Goal: Task Accomplishment & Management: Use online tool/utility

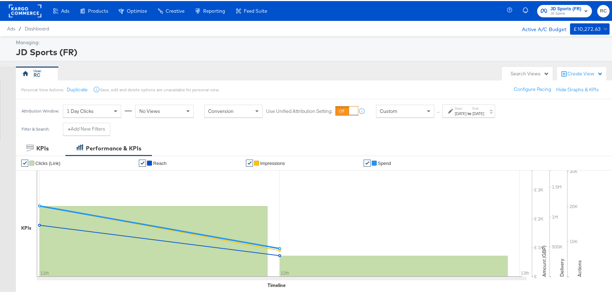
click at [26, 10] on rect at bounding box center [25, 10] width 33 height 13
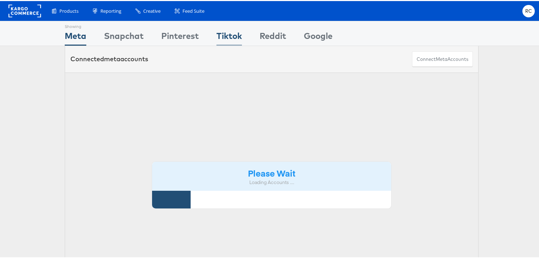
click at [222, 34] on div "Tiktok" at bounding box center [228, 37] width 25 height 16
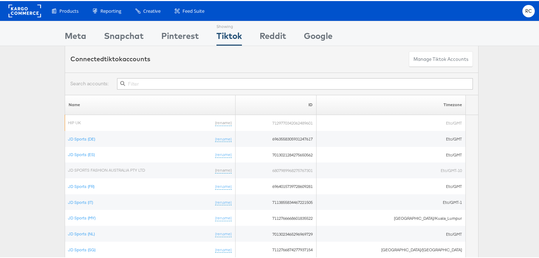
click at [147, 83] on input "text" at bounding box center [295, 82] width 356 height 11
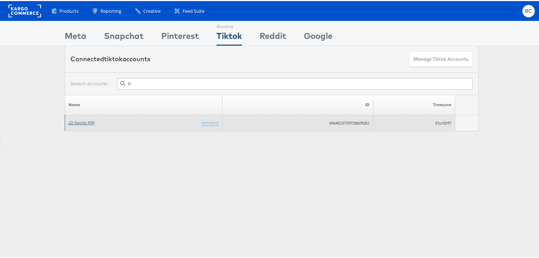
type input "fr"
click at [82, 120] on link "JD Sports (FR)" at bounding box center [81, 121] width 27 height 5
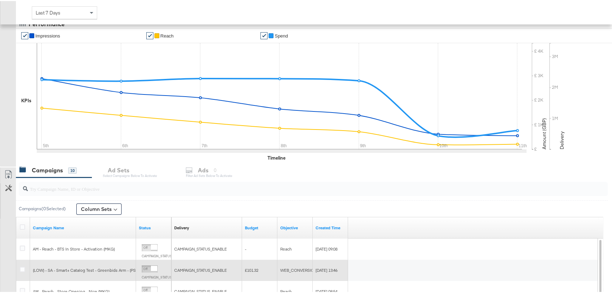
scroll to position [160, 0]
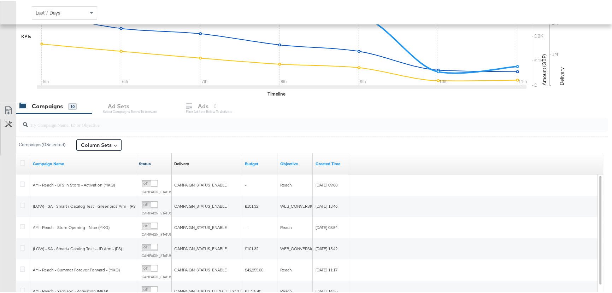
click at [148, 161] on link "Status" at bounding box center [154, 163] width 30 height 6
click at [148, 161] on link "Status ↑" at bounding box center [154, 163] width 30 height 6
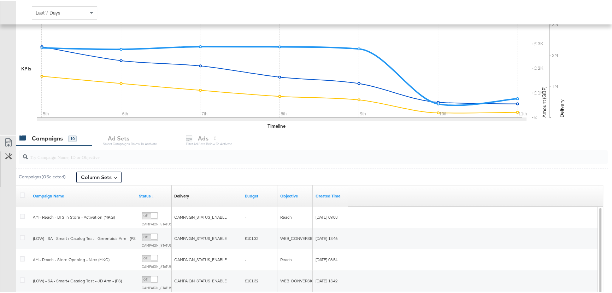
scroll to position [32, 0]
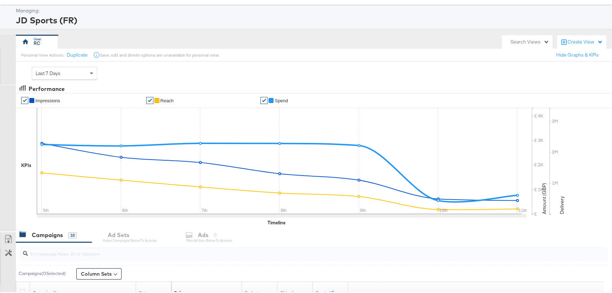
click at [76, 74] on div "Last 7 Days" at bounding box center [64, 72] width 65 height 12
click at [126, 13] on div "JD Sports (FR)" at bounding box center [312, 19] width 592 height 12
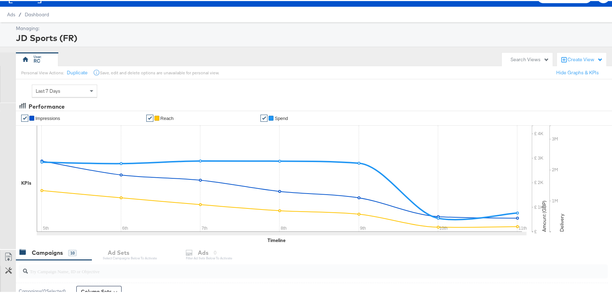
scroll to position [0, 0]
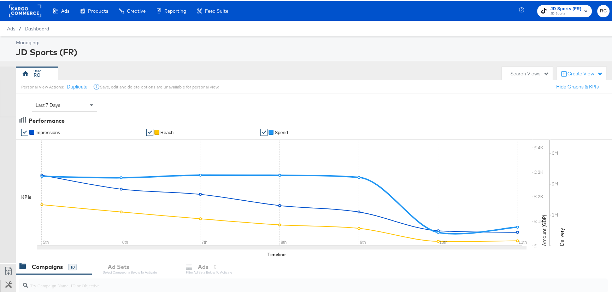
click at [565, 4] on span "JD Sports (FR)" at bounding box center [566, 7] width 31 height 7
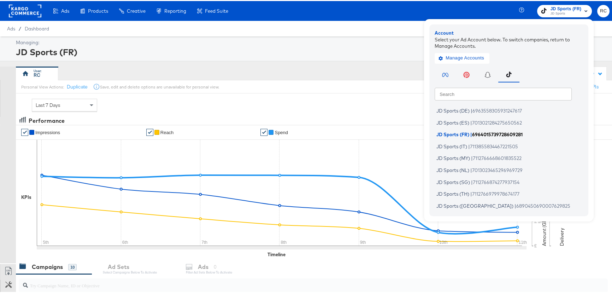
click at [472, 132] on span "6964015739728609281" at bounding box center [497, 133] width 51 height 6
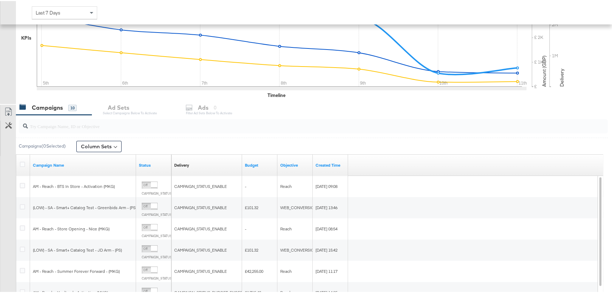
scroll to position [160, 0]
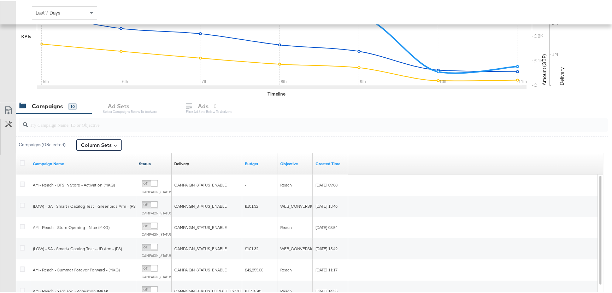
click at [143, 161] on link "Status" at bounding box center [154, 163] width 30 height 6
click at [66, 125] on input "search" at bounding box center [291, 121] width 527 height 14
drag, startPoint x: 47, startPoint y: 126, endPoint x: 0, endPoint y: 125, distance: 47.4
click at [0, 125] on div "(sp) Campaigns ( 0 Selected) Column Sets Customize KPIs Export as CSV Campaign …" at bounding box center [304, 227] width 608 height 230
type input "arm"
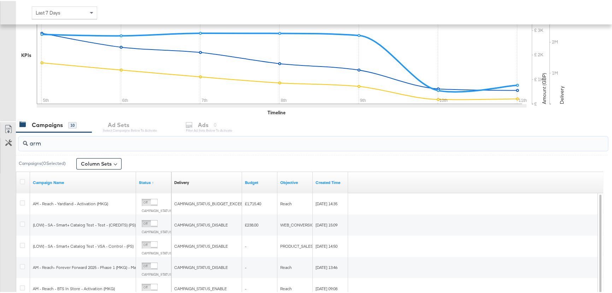
scroll to position [0, 0]
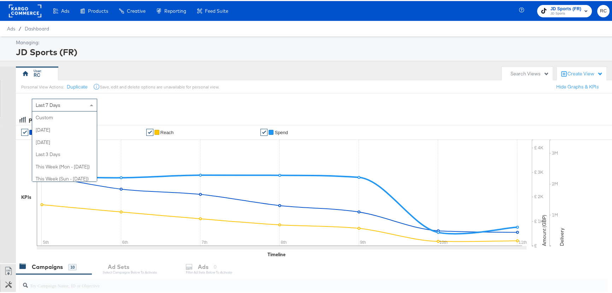
click at [78, 102] on div "Last 7 Days" at bounding box center [64, 104] width 65 height 12
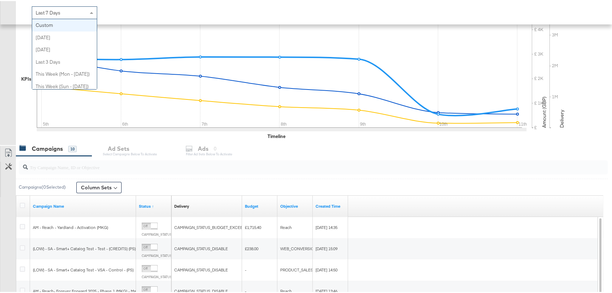
scroll to position [96, 0]
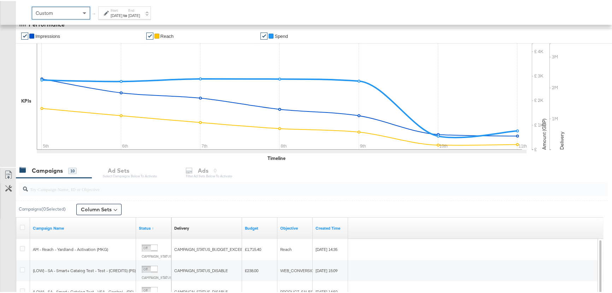
click at [140, 16] on div "Aug 12th 2025" at bounding box center [134, 15] width 12 height 6
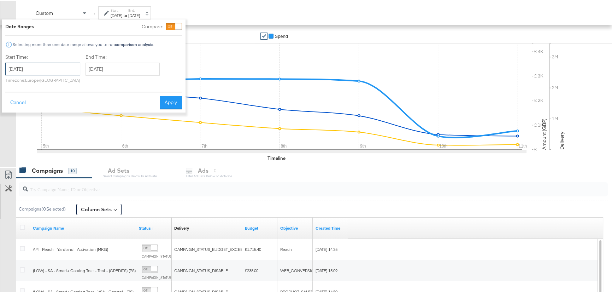
click at [64, 68] on input "August 12th 2025" at bounding box center [42, 67] width 75 height 13
click at [16, 122] on td "10" at bounding box center [13, 123] width 12 height 10
type input "August 10th 2025"
click at [168, 100] on button "Apply" at bounding box center [171, 101] width 22 height 13
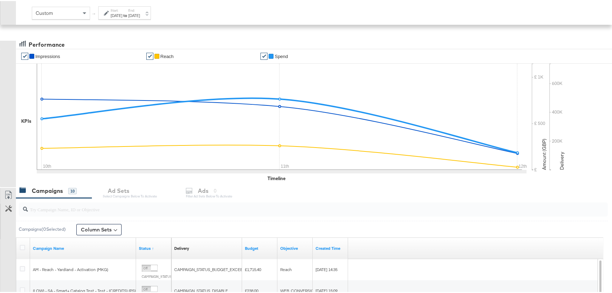
scroll to position [0, 0]
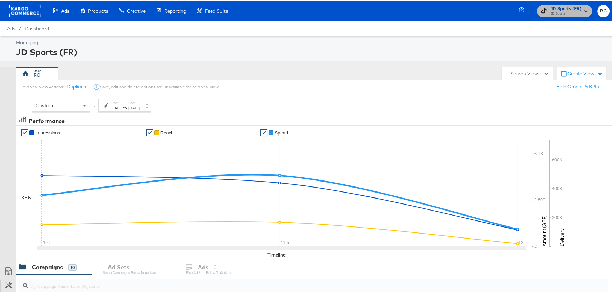
click at [563, 11] on span "JD Sports" at bounding box center [566, 13] width 31 height 6
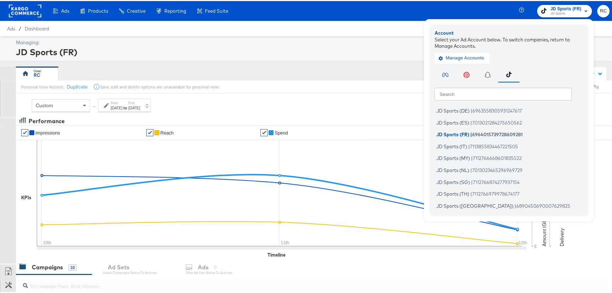
click at [500, 92] on input "text" at bounding box center [503, 92] width 137 height 13
click at [472, 108] on span "6963558305931247617" at bounding box center [496, 110] width 49 height 6
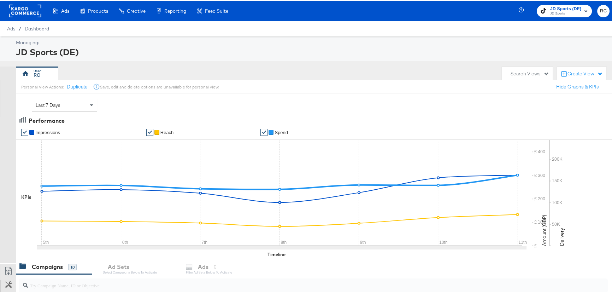
click at [17, 7] on rect at bounding box center [25, 10] width 33 height 13
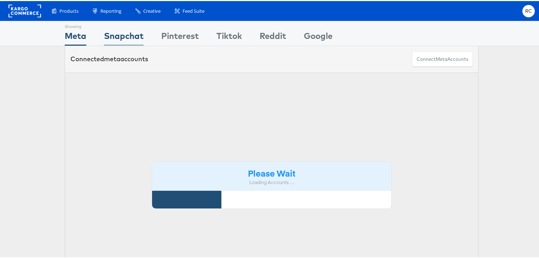
click at [116, 35] on div "Snapchat" at bounding box center [124, 37] width 40 height 16
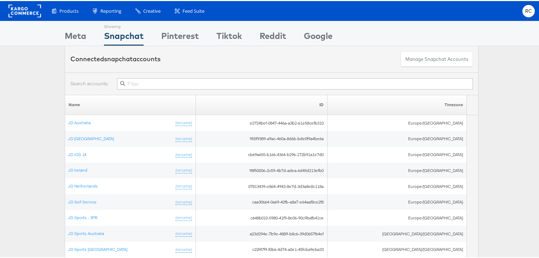
click at [142, 82] on input "text" at bounding box center [295, 82] width 356 height 11
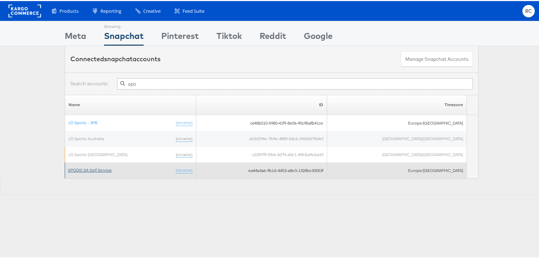
type input "spo"
click at [100, 169] on link "SPODIS SA Self Service" at bounding box center [90, 168] width 44 height 5
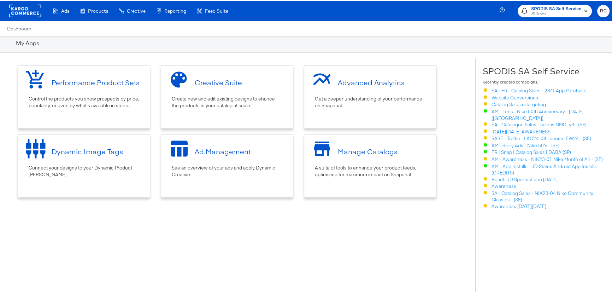
click at [209, 245] on div "Performance Product Sets Control the products you show prospects by price, popu…" at bounding box center [235, 215] width 470 height 316
click at [207, 166] on div "See an overview of your ads and apply Dynamic Creative." at bounding box center [227, 169] width 111 height 13
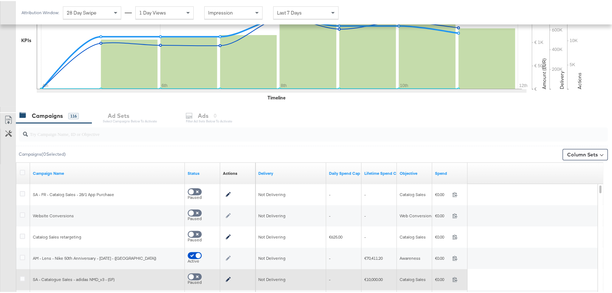
scroll to position [160, 0]
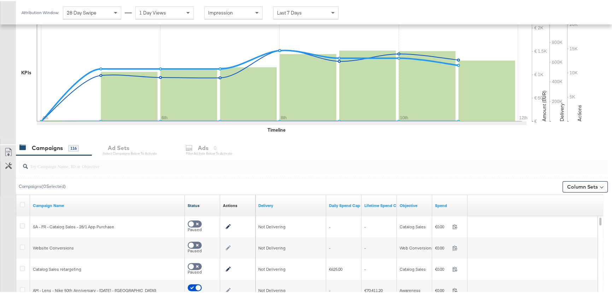
click at [200, 204] on link "Status" at bounding box center [203, 204] width 30 height 6
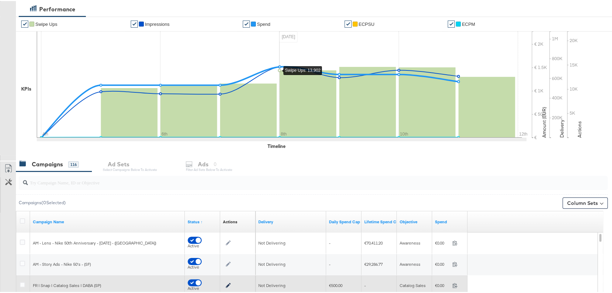
scroll to position [251, 0]
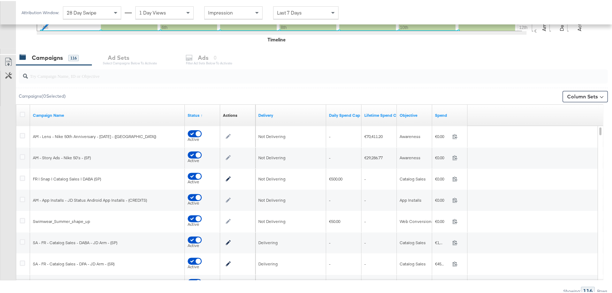
click at [71, 79] on div at bounding box center [313, 75] width 589 height 14
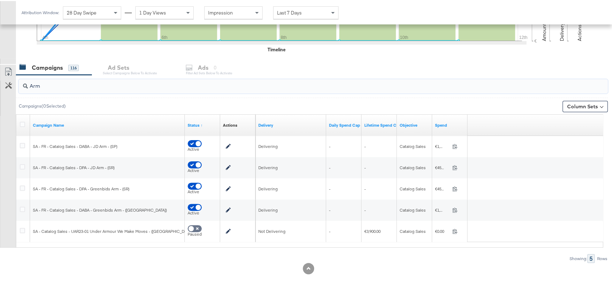
scroll to position [240, 0]
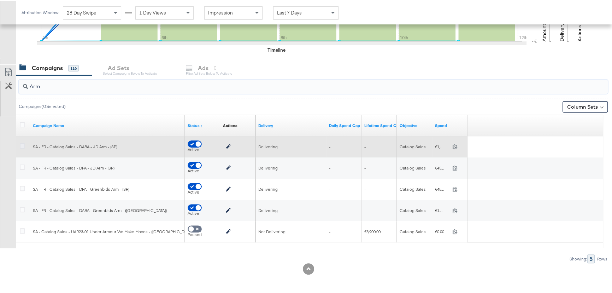
type input "Arm"
click at [24, 144] on icon at bounding box center [22, 144] width 5 height 5
click at [0, 0] on input "checkbox" at bounding box center [0, 0] width 0 height 0
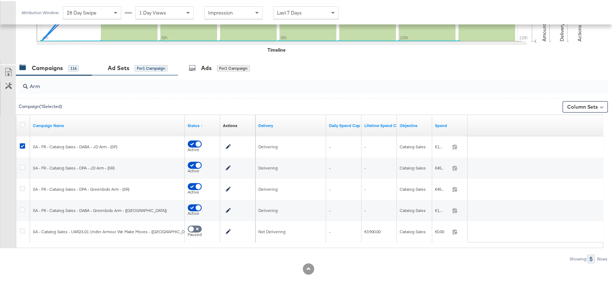
click at [129, 61] on div "Ad Sets for 1 Campaign" at bounding box center [135, 66] width 86 height 15
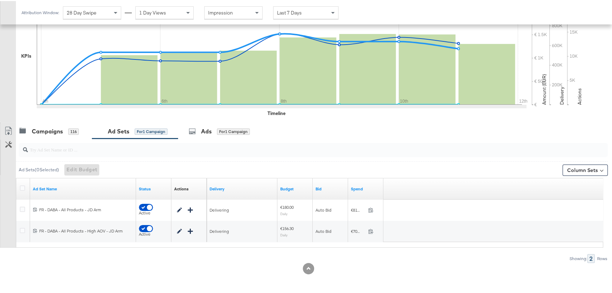
scroll to position [177, 0]
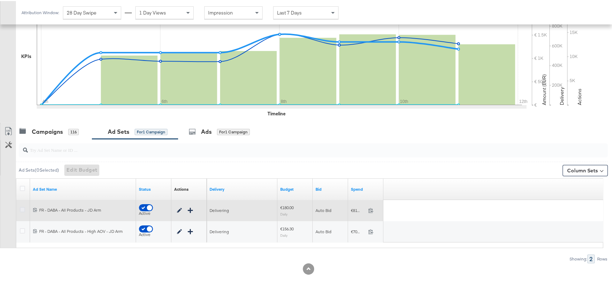
click at [22, 208] on icon at bounding box center [22, 208] width 5 height 5
click at [0, 0] on input "checkbox" at bounding box center [0, 0] width 0 height 0
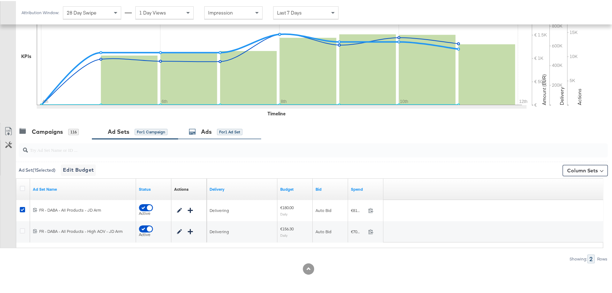
click at [196, 131] on icon at bounding box center [192, 130] width 7 height 7
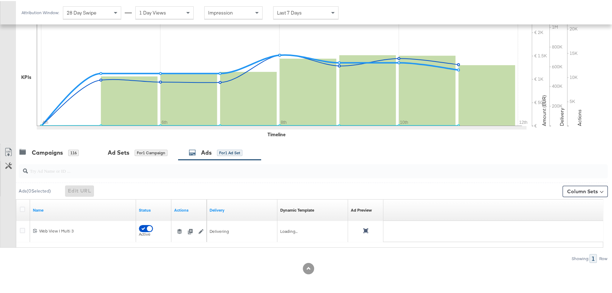
scroll to position [155, 0]
click at [590, 190] on button "Column Sets" at bounding box center [585, 190] width 45 height 11
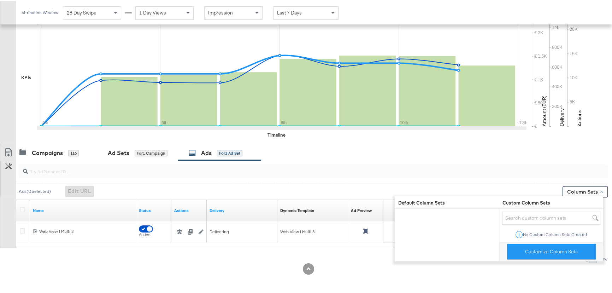
click at [567, 233] on div "No Custom Column Sets Created" at bounding box center [555, 233] width 65 height 5
click at [542, 256] on button "Customize Column Sets" at bounding box center [551, 250] width 89 height 16
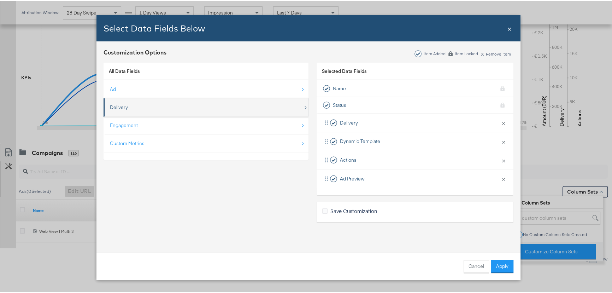
click at [148, 107] on div "Delivery" at bounding box center [206, 106] width 193 height 14
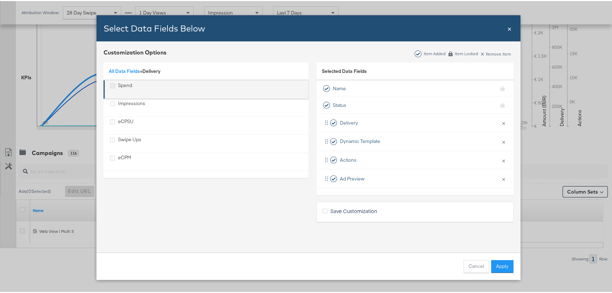
click at [111, 86] on icon "Spend" at bounding box center [112, 84] width 5 height 5
click at [0, 0] on input "Spend" at bounding box center [0, 0] width 0 height 0
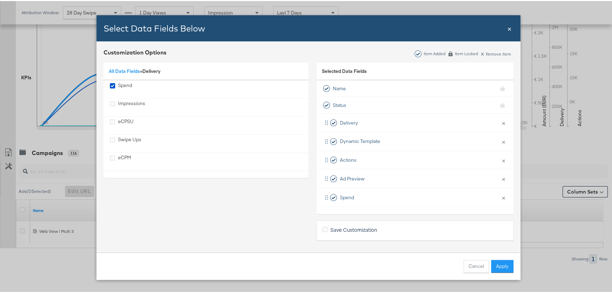
click at [507, 28] on span "×" at bounding box center [509, 27] width 4 height 10
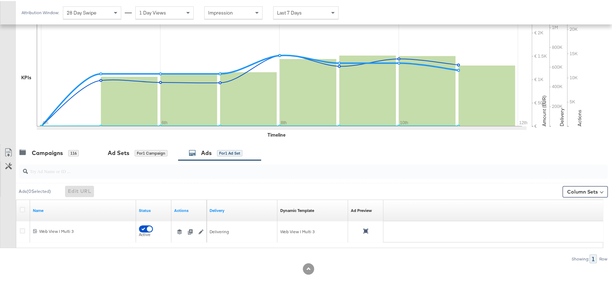
scroll to position [0, 0]
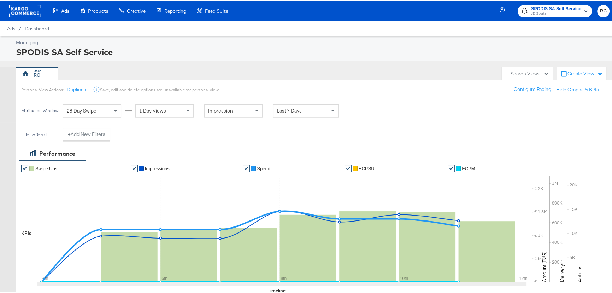
click at [540, 73] on div "Search Views" at bounding box center [530, 72] width 39 height 7
click at [466, 49] on div "SPODIS SA Self Service" at bounding box center [312, 51] width 592 height 12
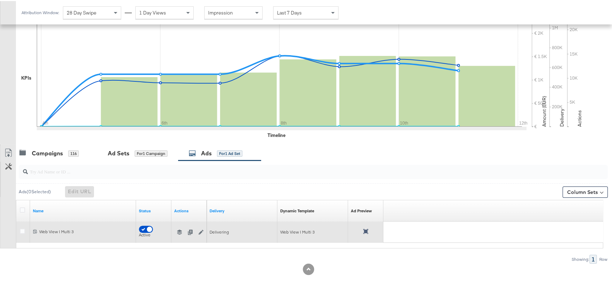
scroll to position [155, 0]
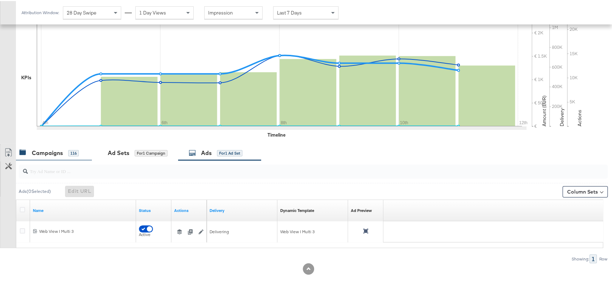
click at [55, 148] on div "Campaigns" at bounding box center [47, 152] width 31 height 8
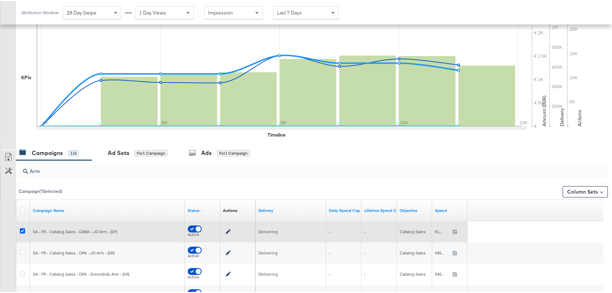
click at [22, 228] on icon at bounding box center [22, 229] width 5 height 5
click at [0, 0] on input "checkbox" at bounding box center [0, 0] width 0 height 0
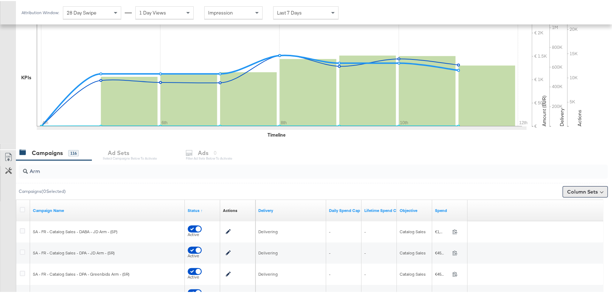
click at [571, 190] on button "Column Sets" at bounding box center [585, 190] width 45 height 11
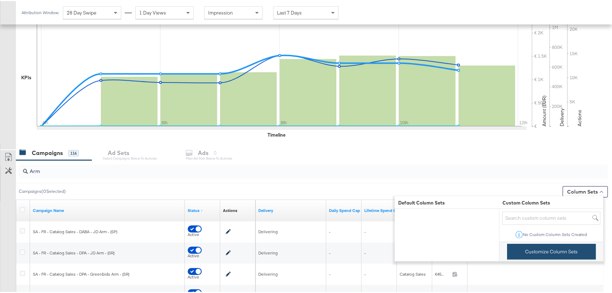
click at [551, 257] on button "Customize Column Sets" at bounding box center [551, 250] width 89 height 16
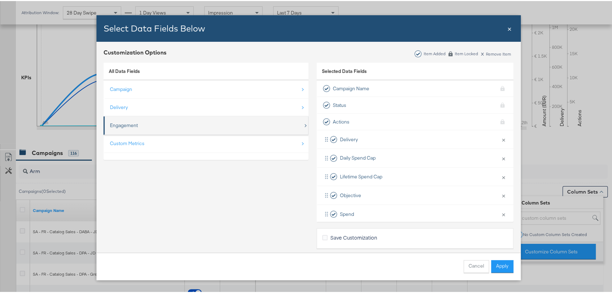
click at [125, 124] on div "Engagement" at bounding box center [124, 124] width 28 height 7
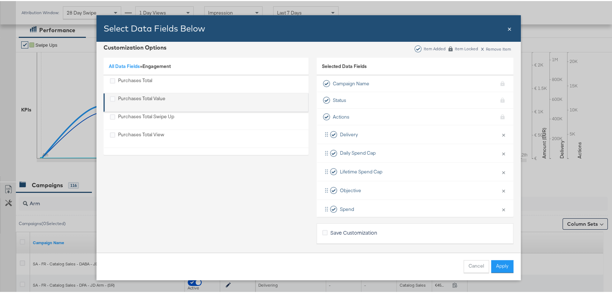
scroll to position [7, 0]
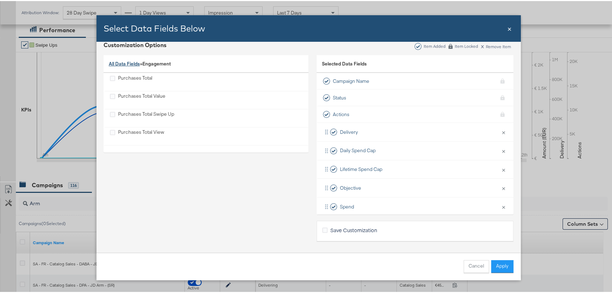
click at [122, 60] on link "All Data Fields" at bounding box center [124, 62] width 31 height 6
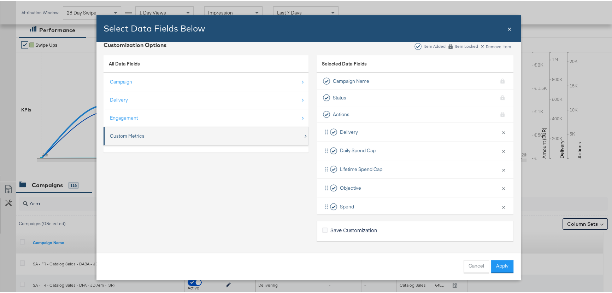
click at [167, 140] on div "Custom Metrics" at bounding box center [206, 135] width 193 height 14
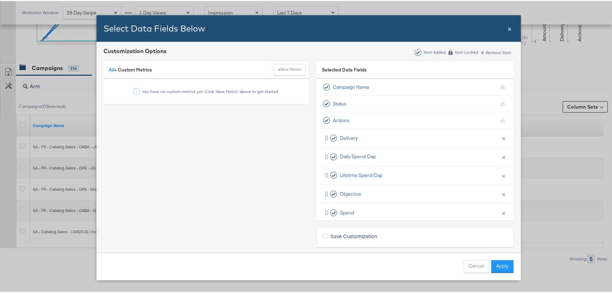
scroll to position [0, 0]
click at [110, 71] on link "All" at bounding box center [111, 70] width 5 height 6
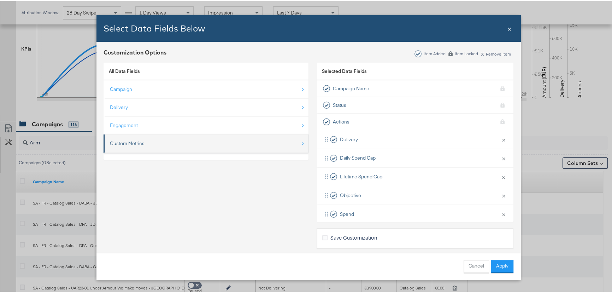
scroll to position [176, 0]
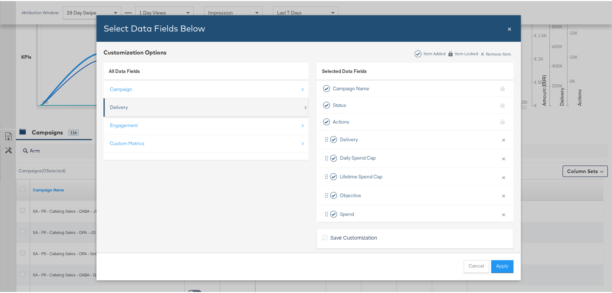
click at [133, 106] on div "Delivery" at bounding box center [206, 106] width 193 height 14
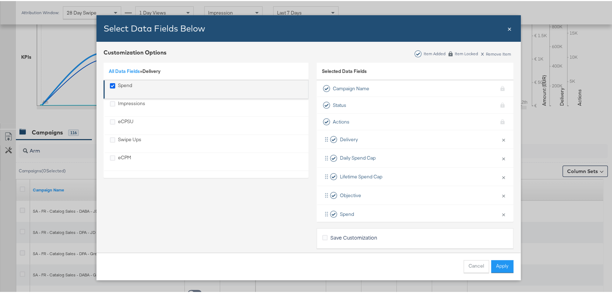
click at [110, 82] on icon "Spend" at bounding box center [112, 84] width 5 height 5
click at [0, 0] on input "Spend" at bounding box center [0, 0] width 0 height 0
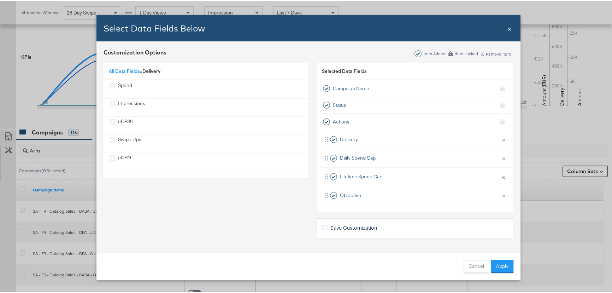
click at [509, 28] on span "×" at bounding box center [509, 27] width 4 height 10
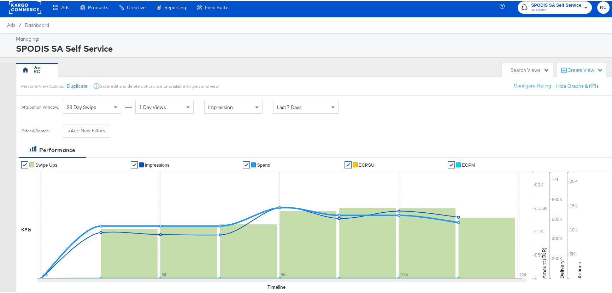
scroll to position [0, 0]
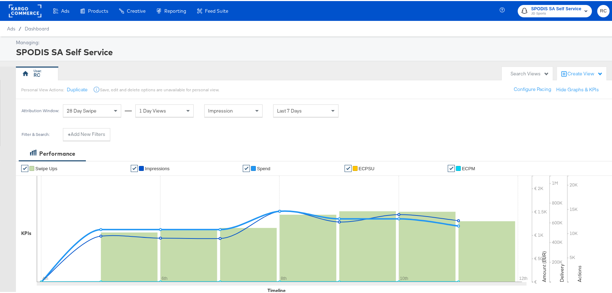
click at [23, 12] on rect at bounding box center [25, 10] width 33 height 13
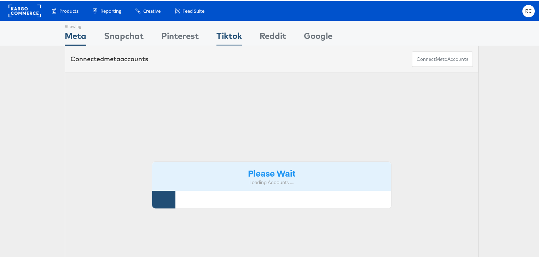
click at [224, 34] on div "Tiktok" at bounding box center [228, 37] width 25 height 16
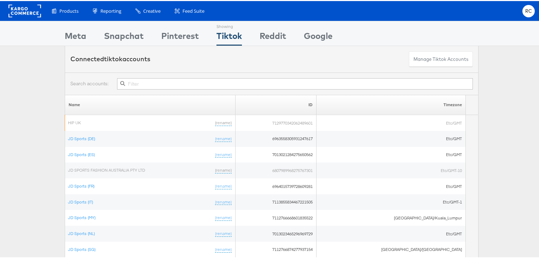
click at [130, 79] on input "text" at bounding box center [295, 82] width 356 height 11
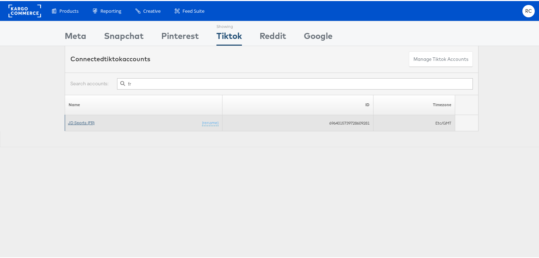
type input "fr"
click at [82, 123] on link "JD Sports (FR)" at bounding box center [81, 121] width 27 height 5
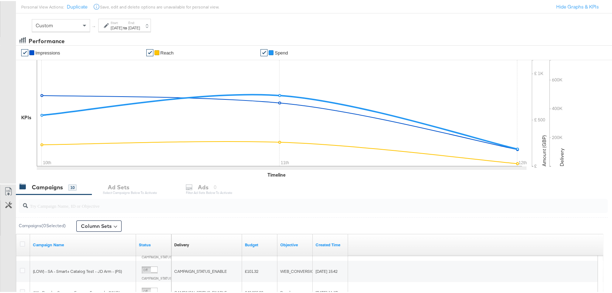
scroll to position [112, 0]
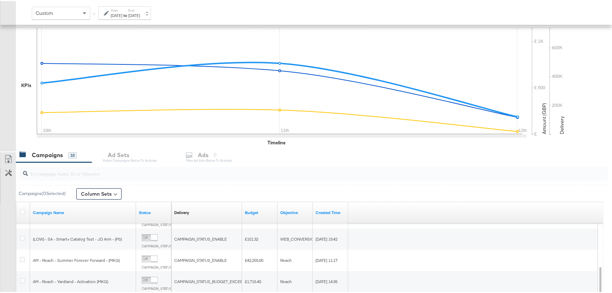
click at [117, 192] on span at bounding box center [114, 191] width 3 height 3
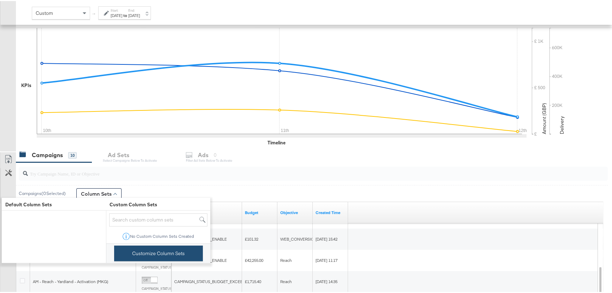
click at [178, 253] on button "Customize Column Sets" at bounding box center [158, 252] width 89 height 16
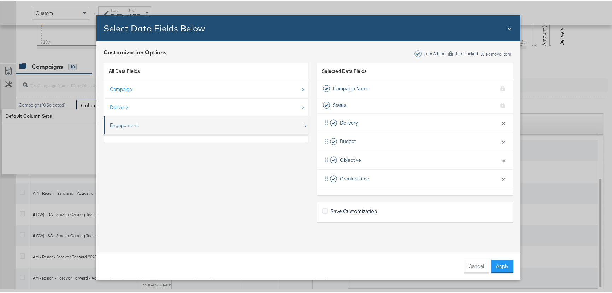
scroll to position [209, 0]
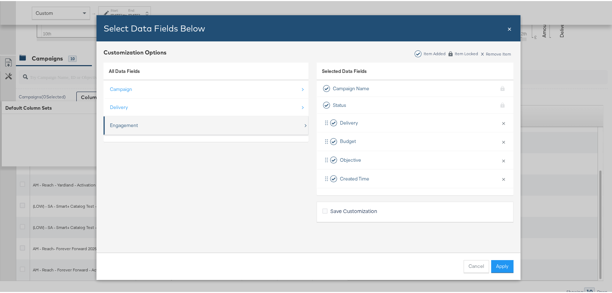
click at [258, 130] on div "Engagement" at bounding box center [206, 124] width 193 height 14
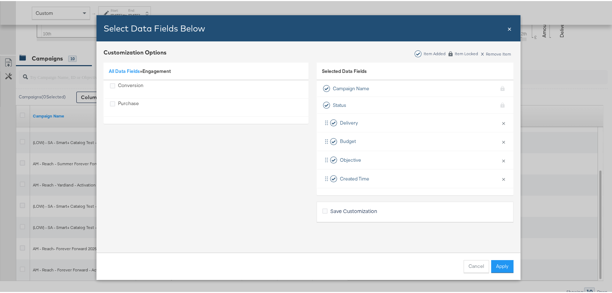
scroll to position [144, 0]
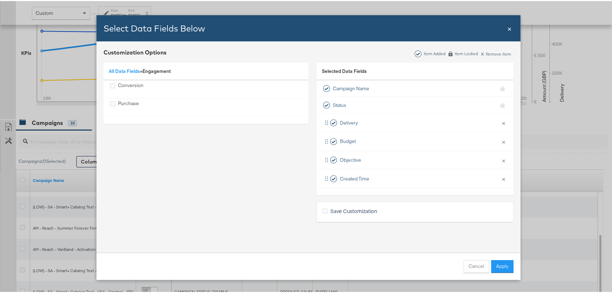
click at [505, 28] on div "Select Data Fields Below Close ×" at bounding box center [308, 27] width 424 height 26
click at [507, 29] on span "×" at bounding box center [509, 27] width 4 height 10
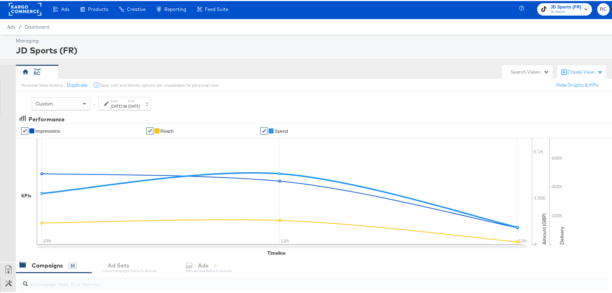
scroll to position [0, 0]
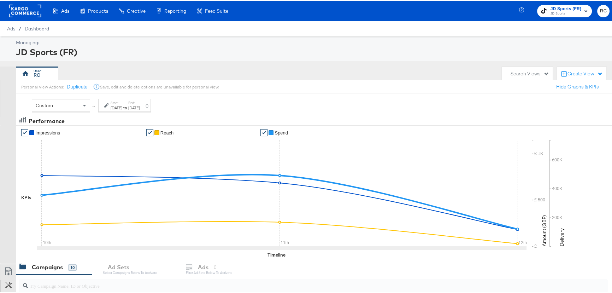
click at [14, 12] on rect at bounding box center [25, 10] width 33 height 13
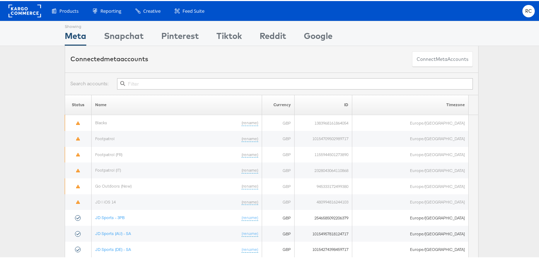
click at [153, 79] on input "text" at bounding box center [295, 82] width 356 height 11
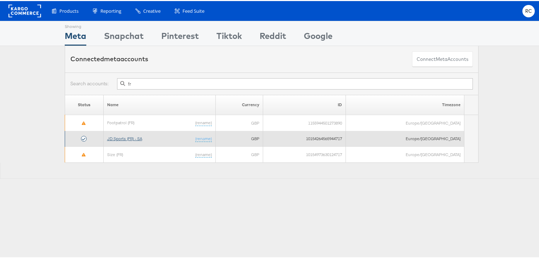
type input "fr"
click at [126, 136] on link "JD Sports (FR) - SA" at bounding box center [124, 137] width 35 height 5
